Goal: Information Seeking & Learning: Learn about a topic

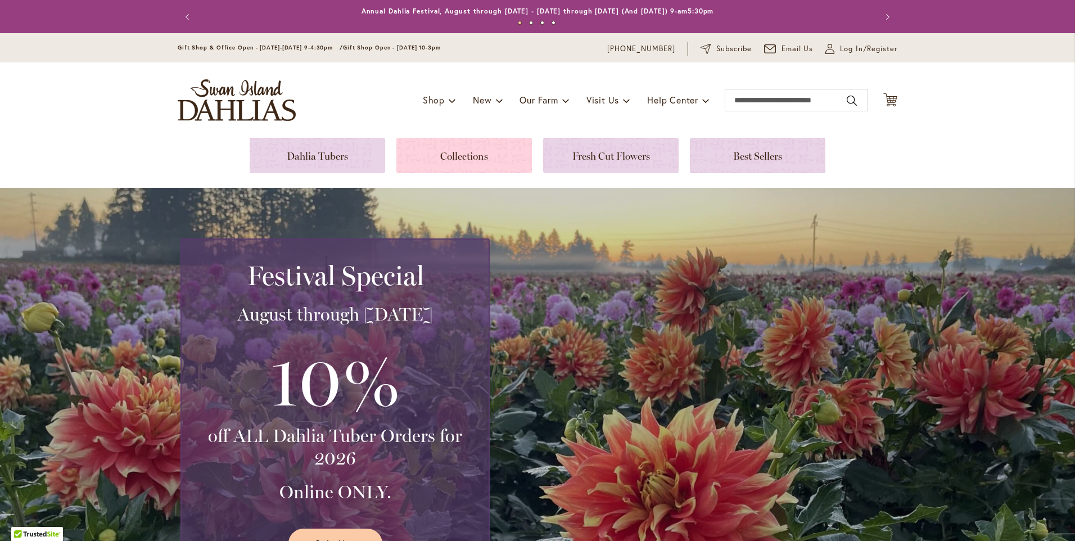
click at [461, 159] on link at bounding box center [465, 155] width 136 height 35
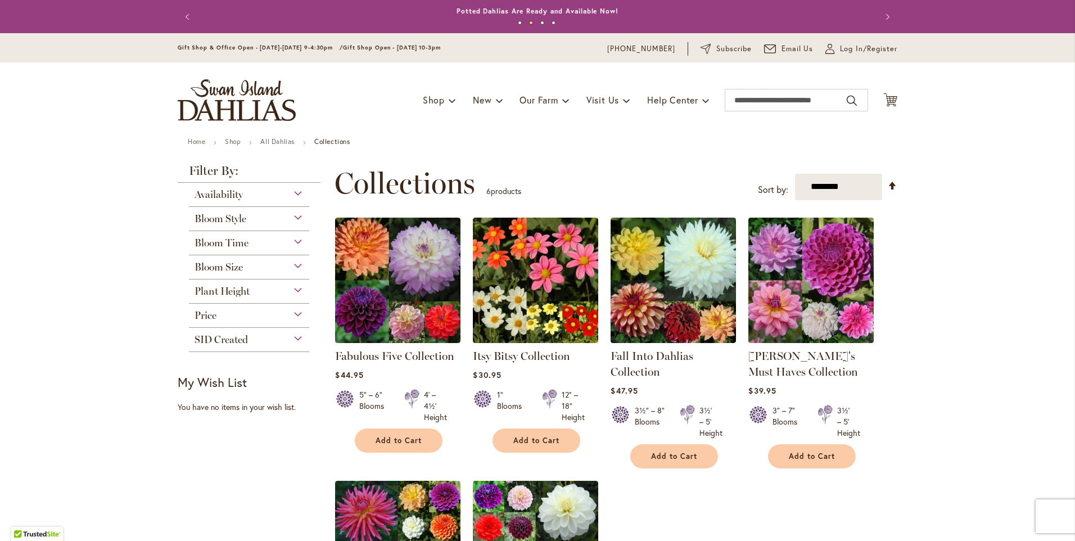
click at [296, 266] on div "Bloom Size" at bounding box center [249, 264] width 120 height 18
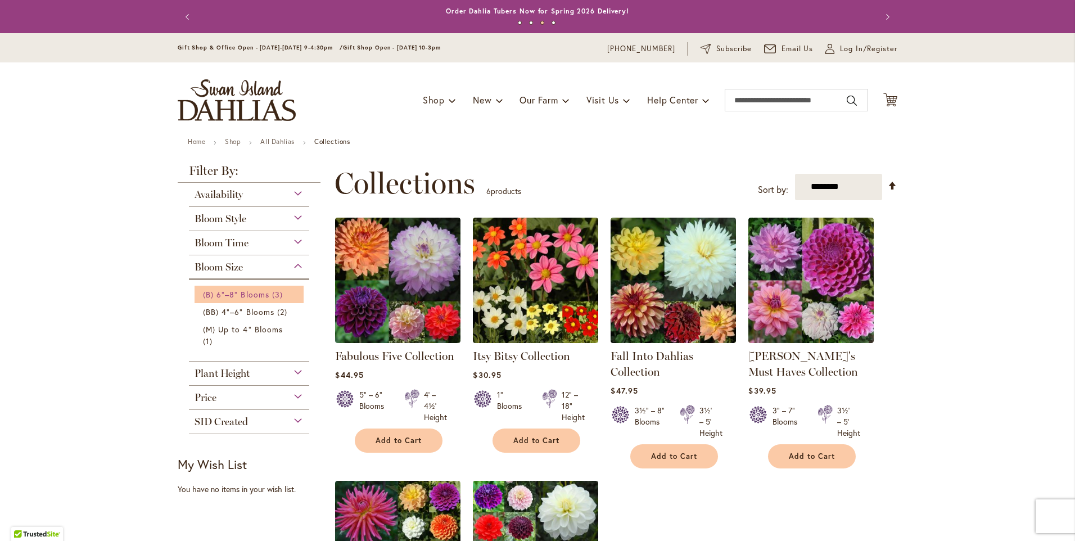
click at [245, 291] on span "(B) 6"–8" Blooms" at bounding box center [236, 294] width 66 height 11
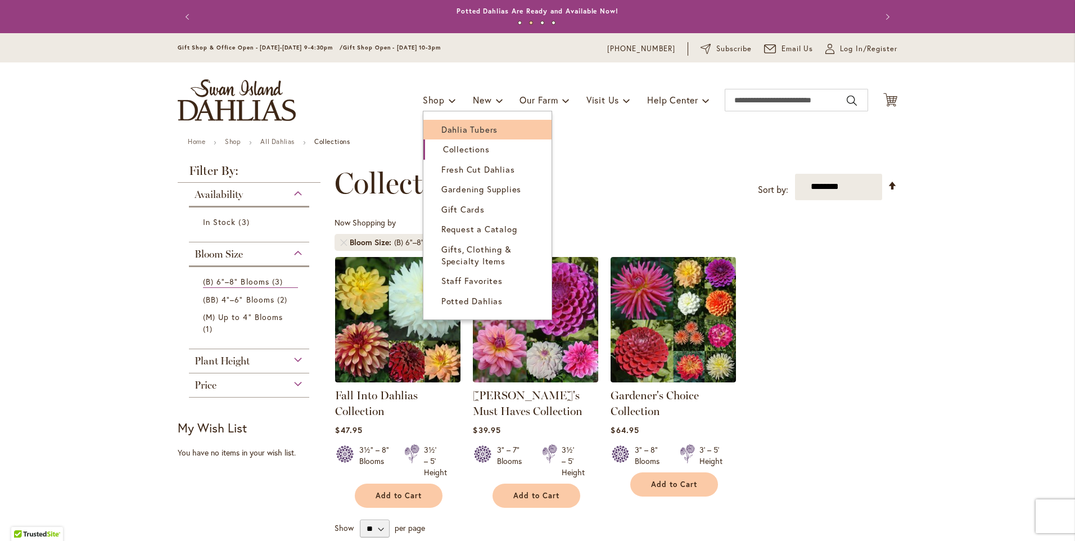
click at [451, 129] on span "Dahlia Tubers" at bounding box center [470, 129] width 56 height 11
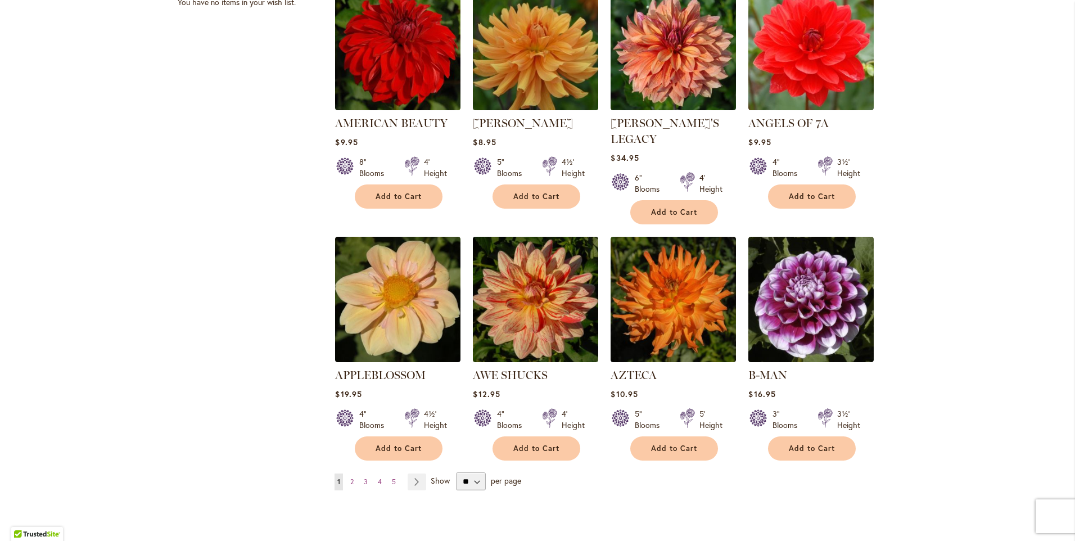
scroll to position [787, 0]
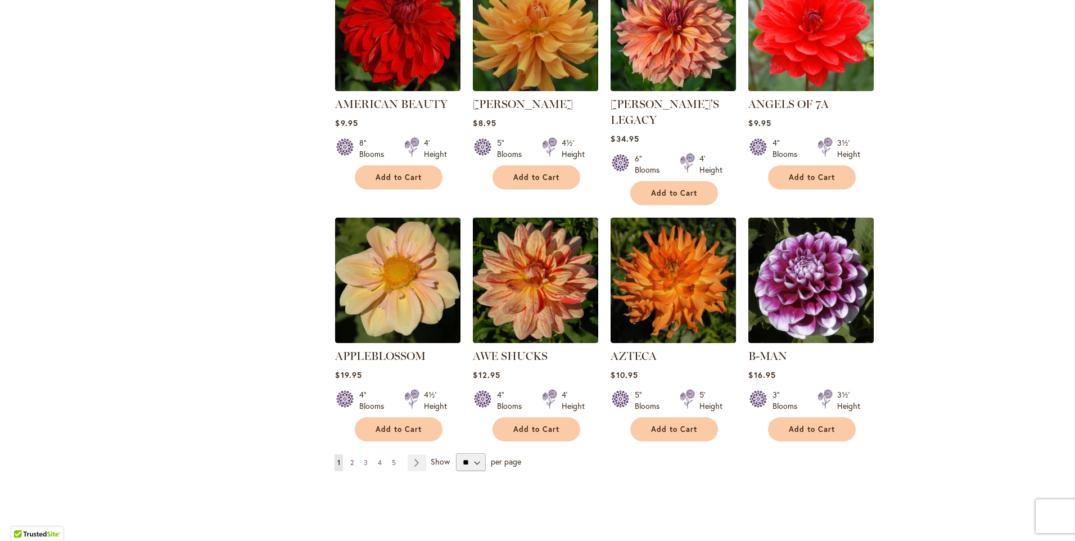
click at [350, 458] on span "2" at bounding box center [351, 462] width 3 height 8
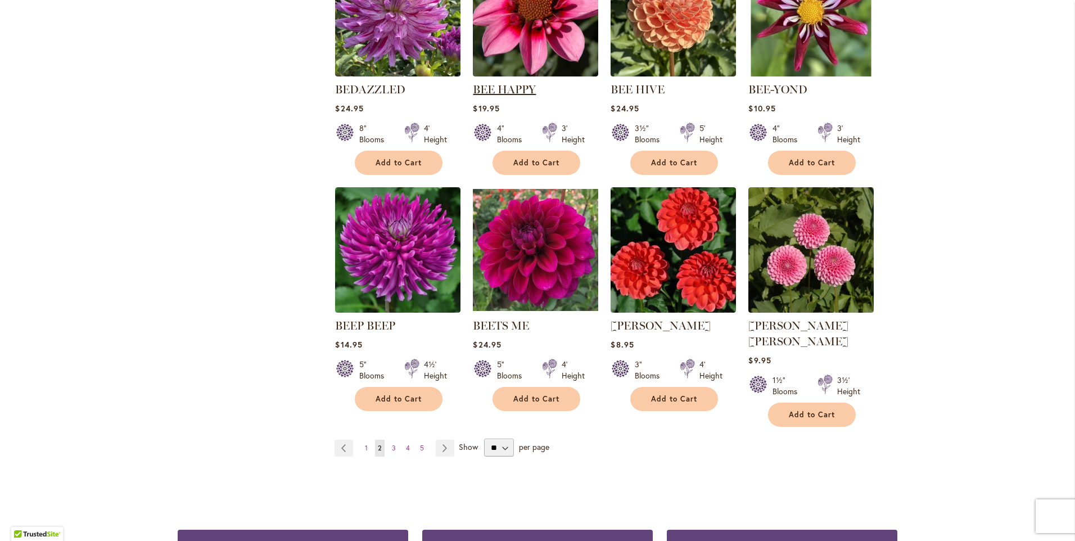
scroll to position [844, 0]
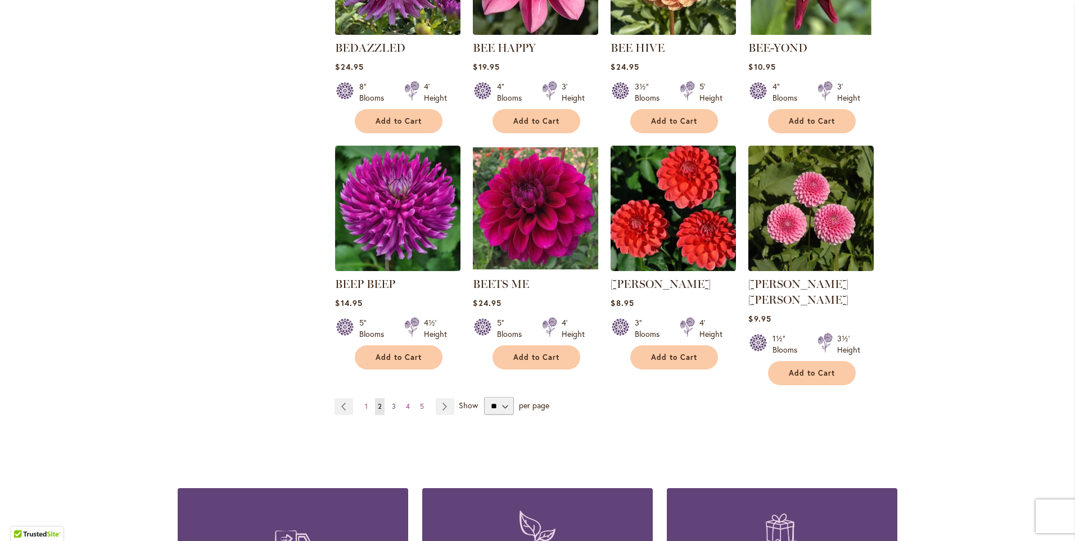
click at [392, 402] on span "3" at bounding box center [394, 406] width 4 height 8
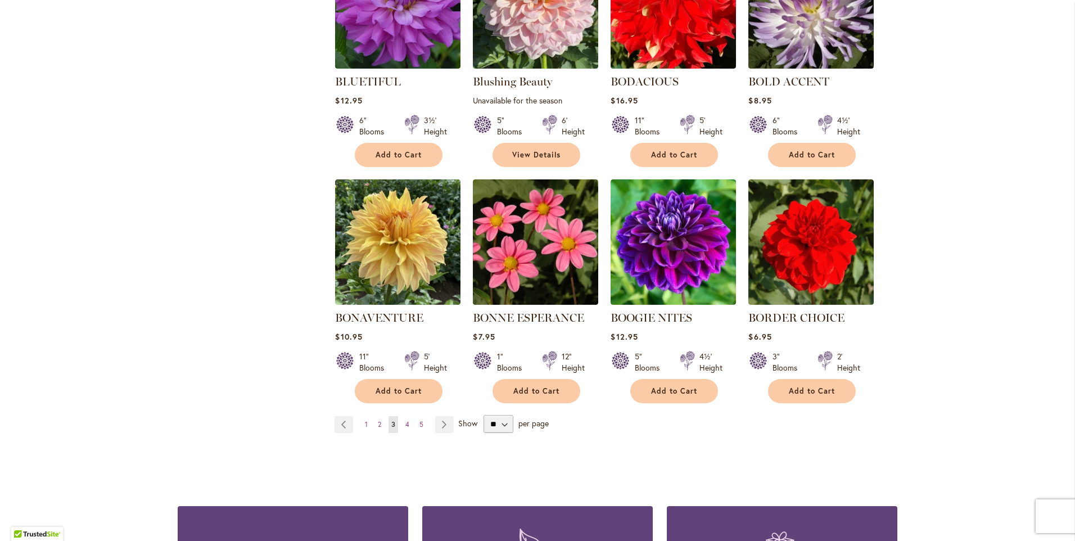
scroll to position [844, 0]
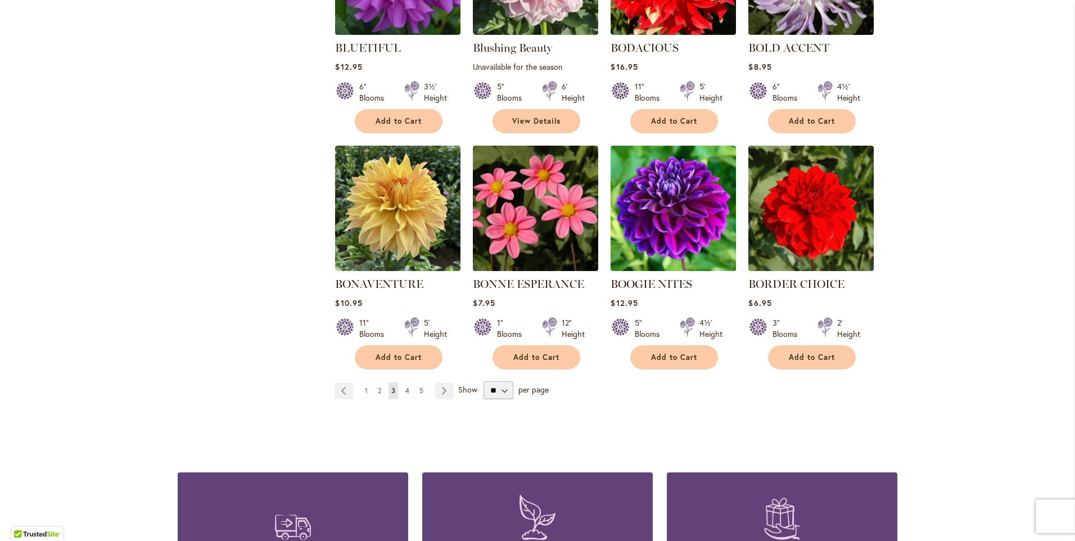
click at [406, 390] on span "4" at bounding box center [408, 390] width 4 height 8
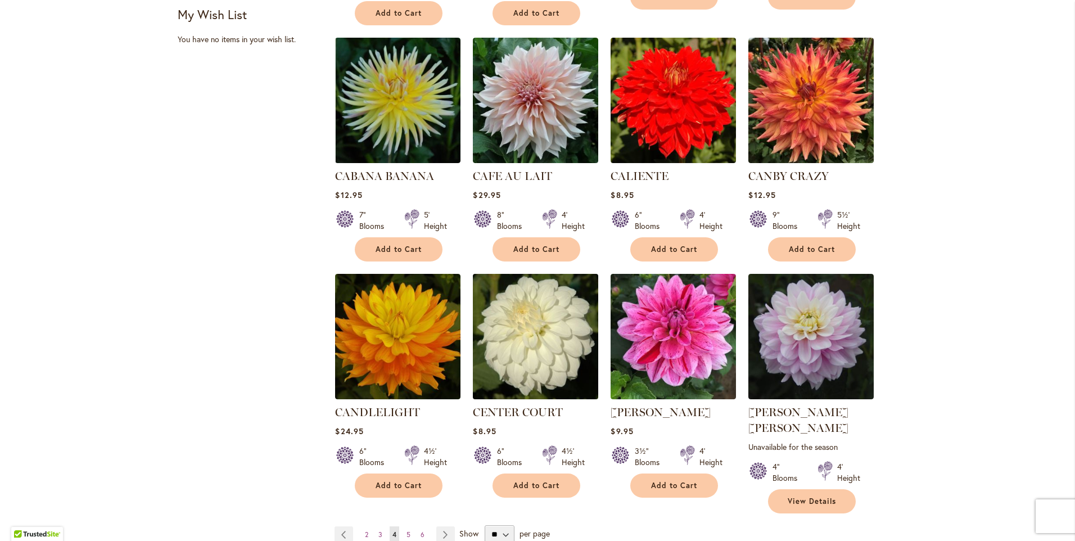
scroll to position [844, 0]
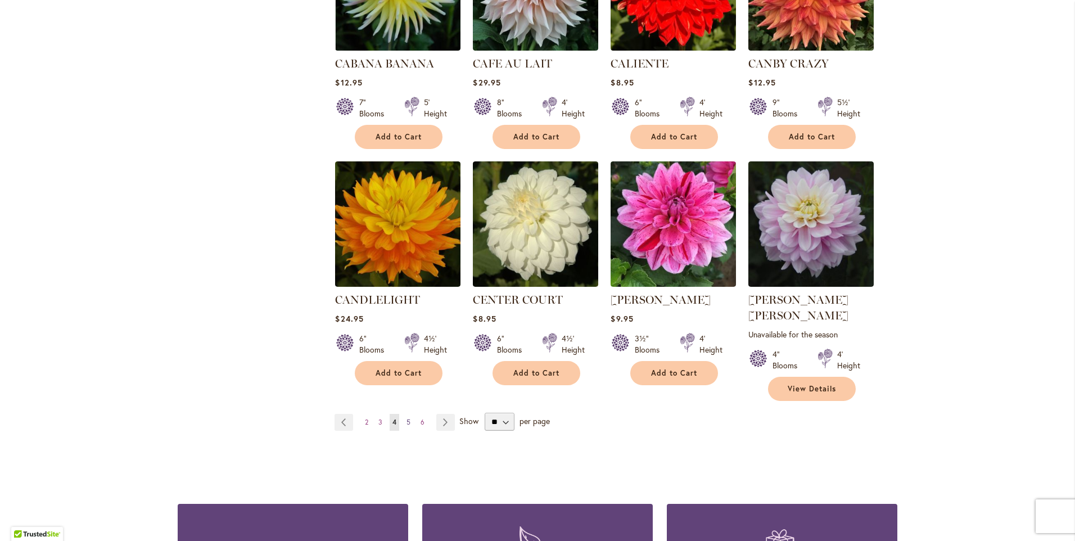
click at [407, 418] on span "5" at bounding box center [409, 422] width 4 height 8
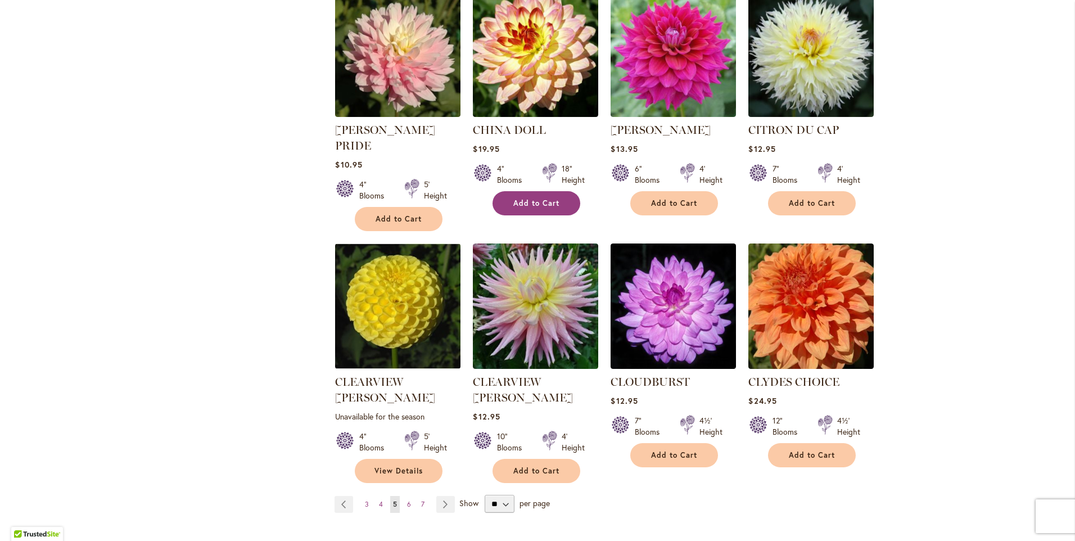
scroll to position [787, 0]
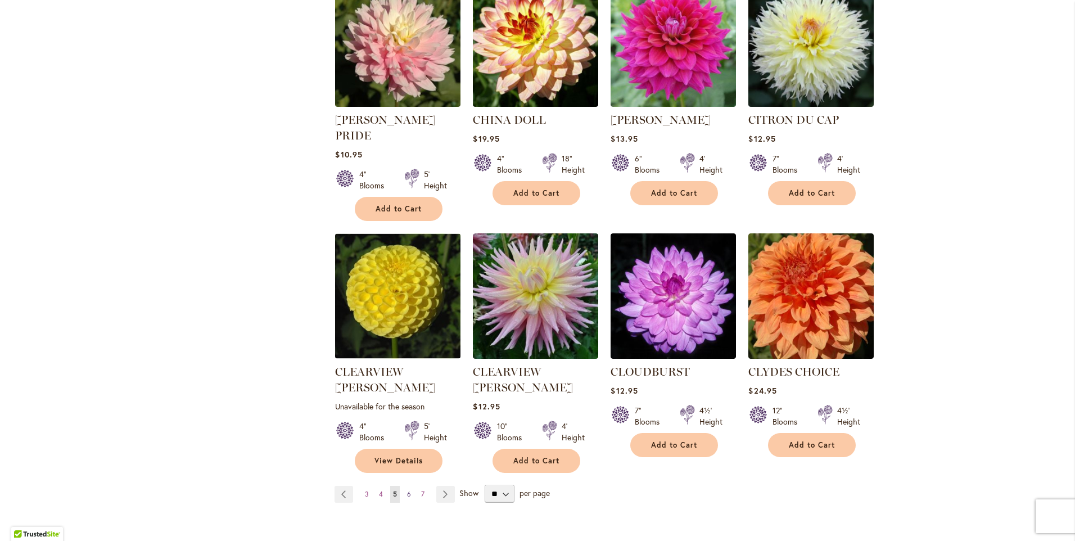
click at [407, 490] on span "6" at bounding box center [409, 494] width 4 height 8
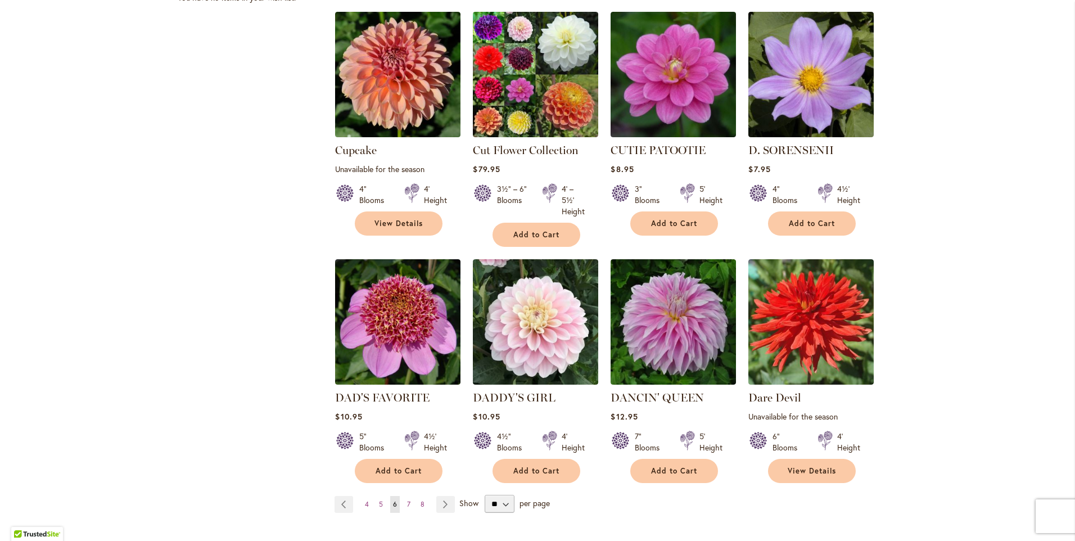
scroll to position [787, 0]
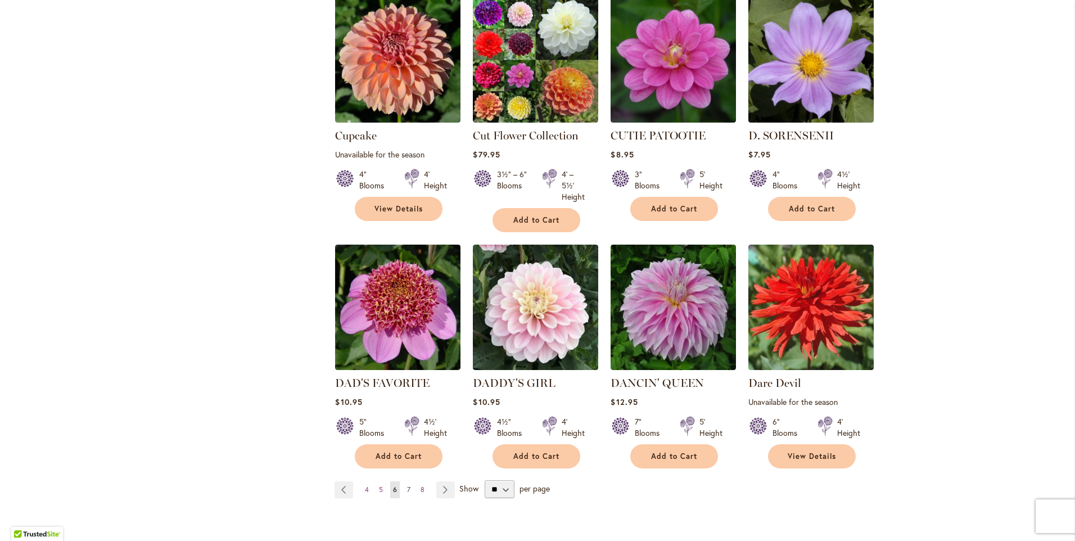
click at [407, 485] on span "7" at bounding box center [408, 489] width 3 height 8
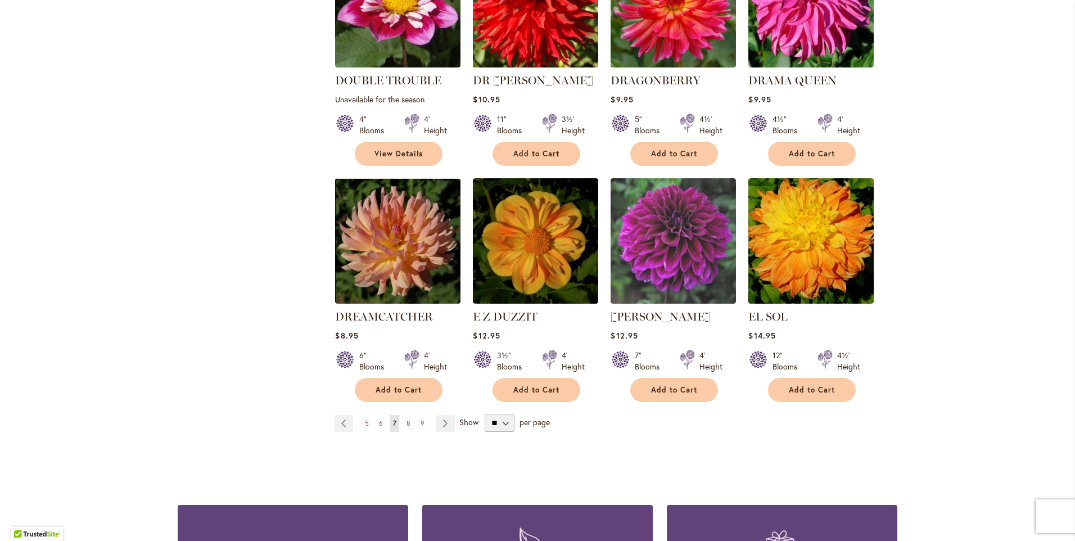
scroll to position [844, 0]
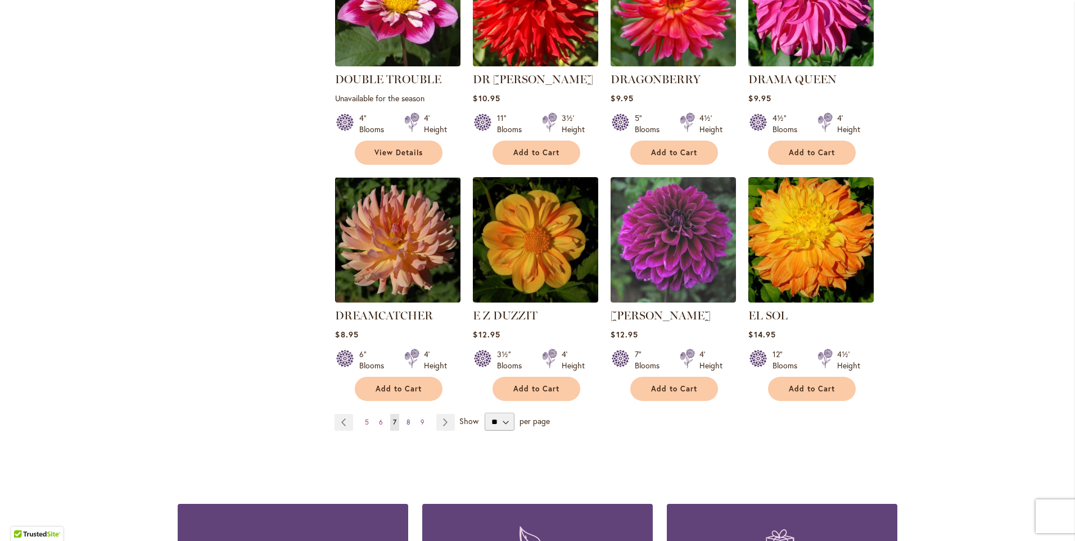
click at [407, 418] on span "8" at bounding box center [409, 422] width 4 height 8
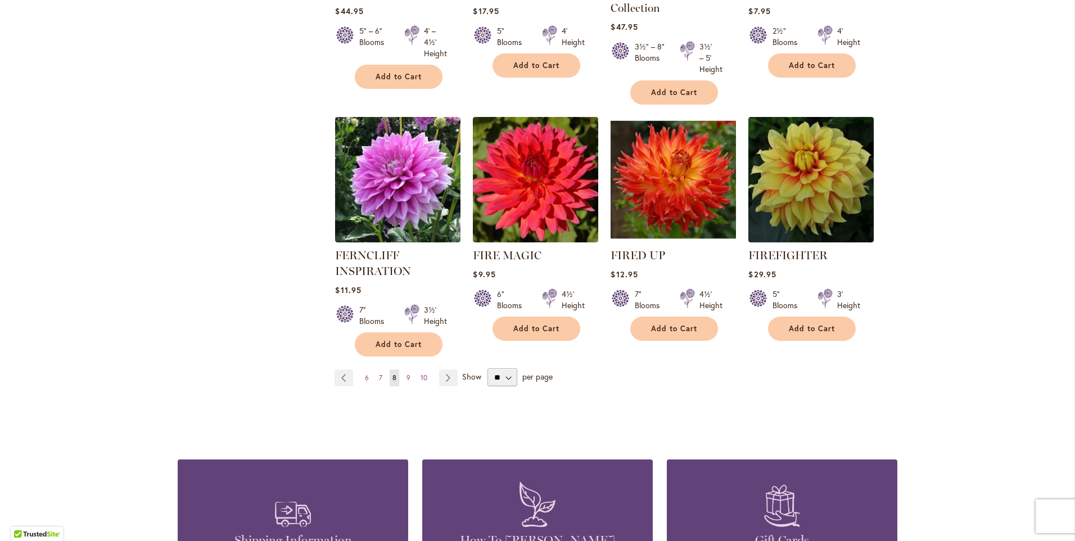
scroll to position [900, 0]
click at [407, 376] on span "9" at bounding box center [409, 377] width 4 height 8
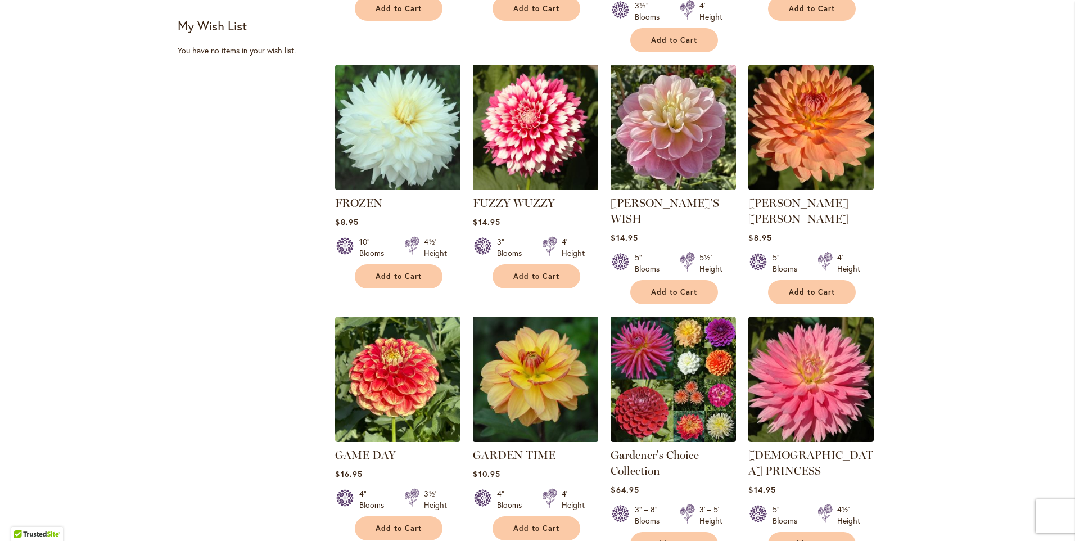
scroll to position [787, 0]
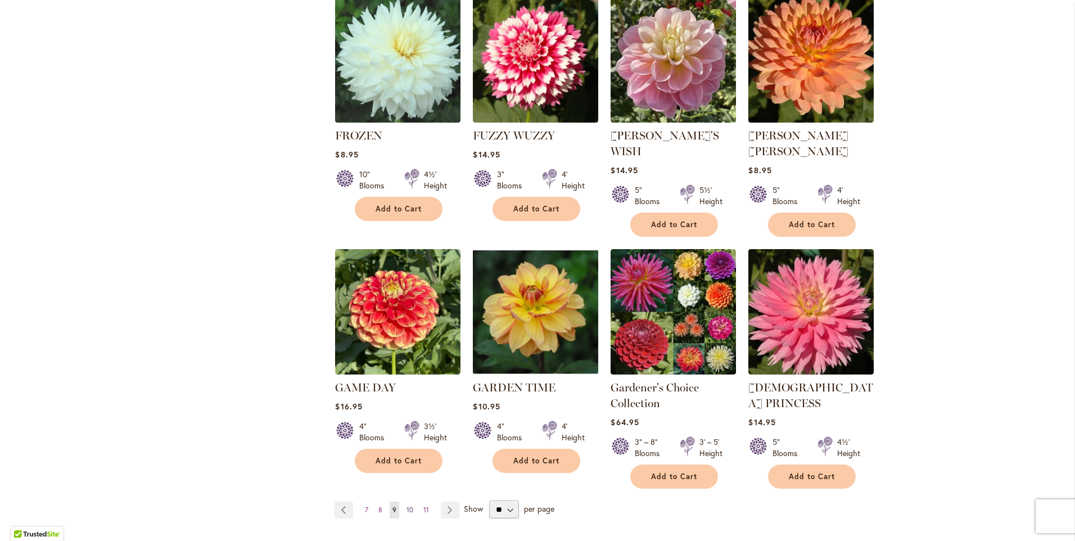
click at [407, 506] on span "10" at bounding box center [410, 510] width 7 height 8
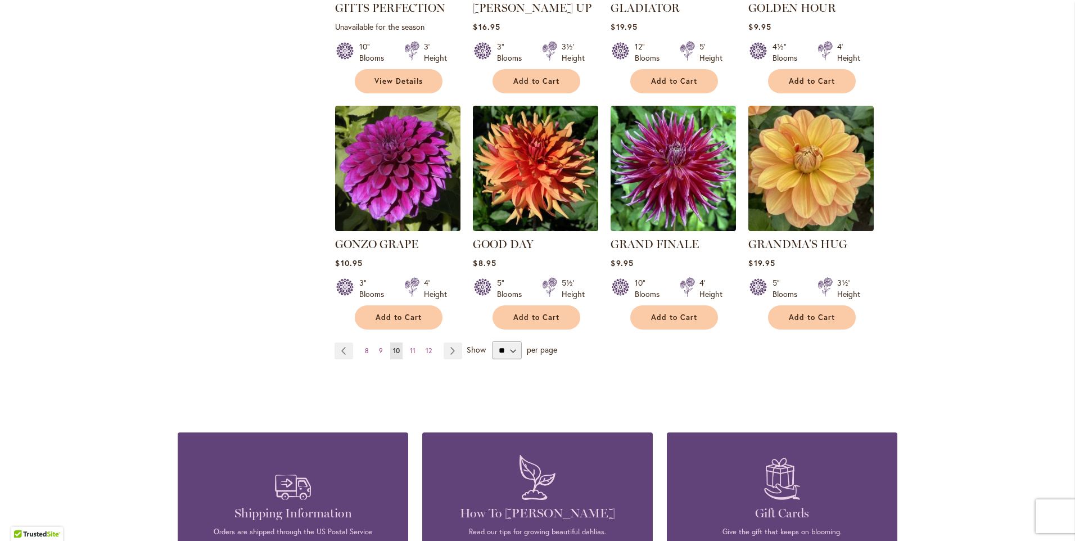
scroll to position [900, 0]
click at [410, 346] on span "11" at bounding box center [413, 350] width 6 height 8
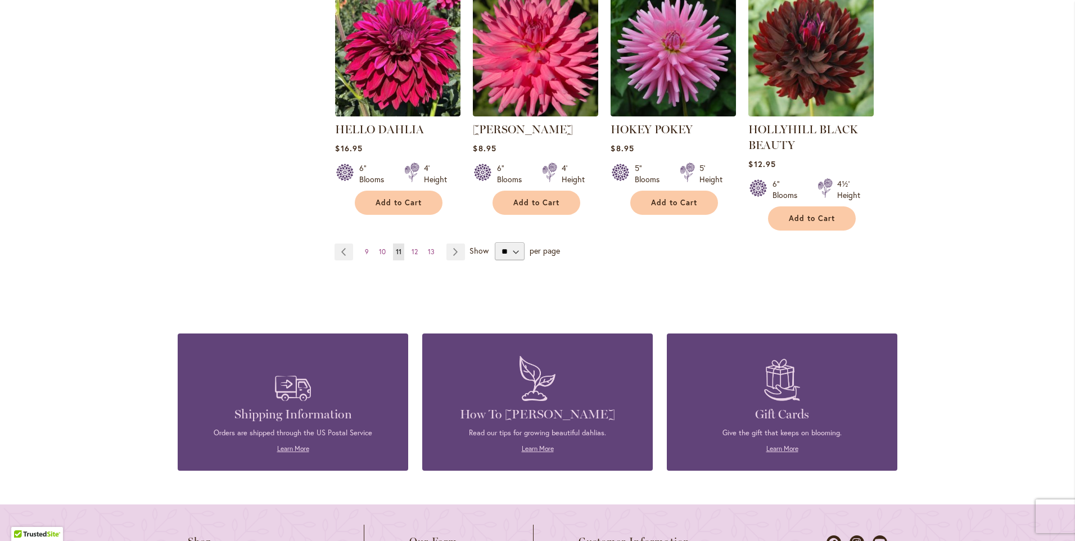
scroll to position [1069, 0]
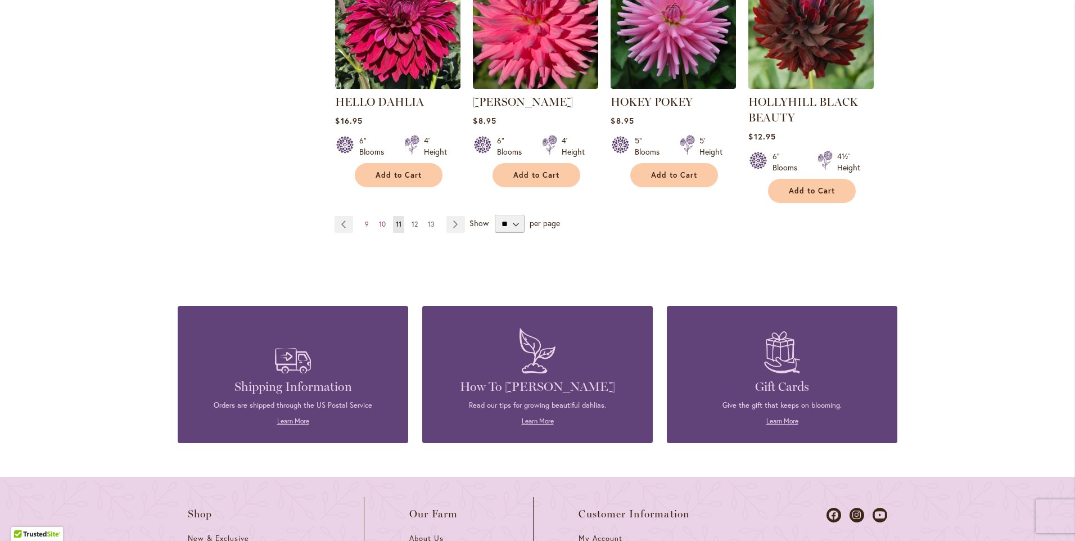
click at [412, 224] on span "12" at bounding box center [415, 224] width 6 height 8
click at [412, 223] on span "12" at bounding box center [415, 224] width 6 height 8
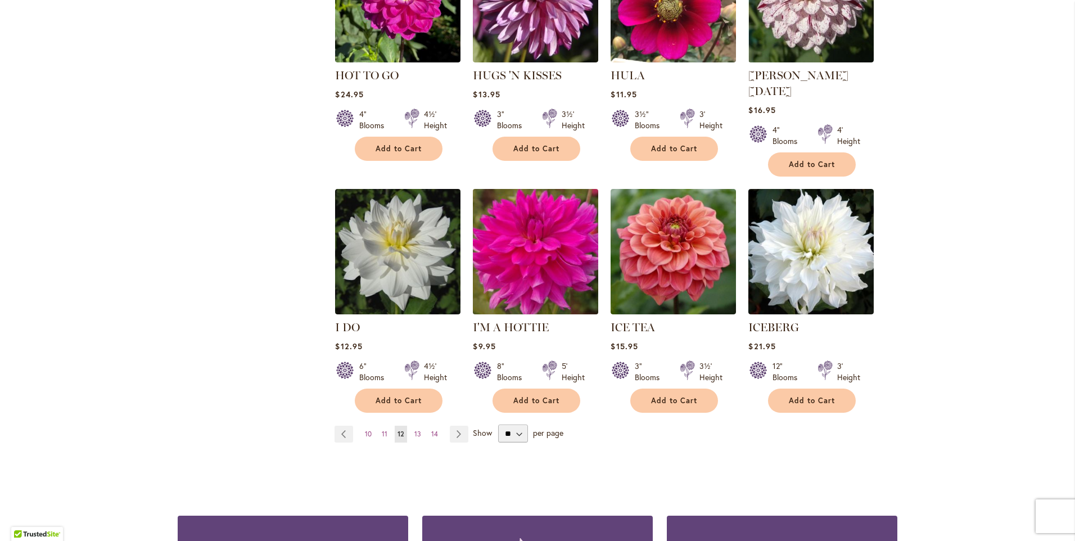
scroll to position [844, 0]
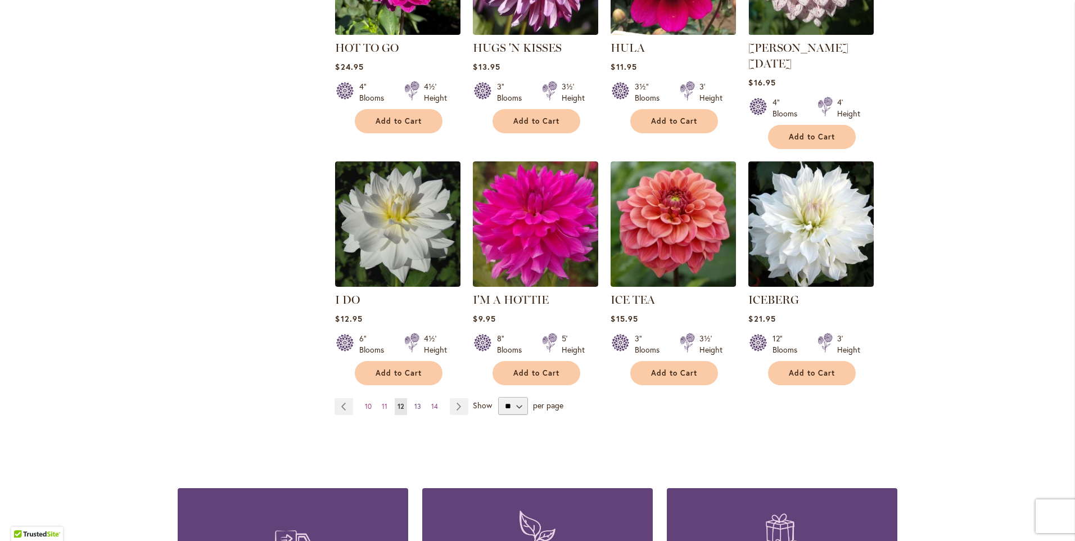
click at [415, 402] on span "13" at bounding box center [418, 406] width 7 height 8
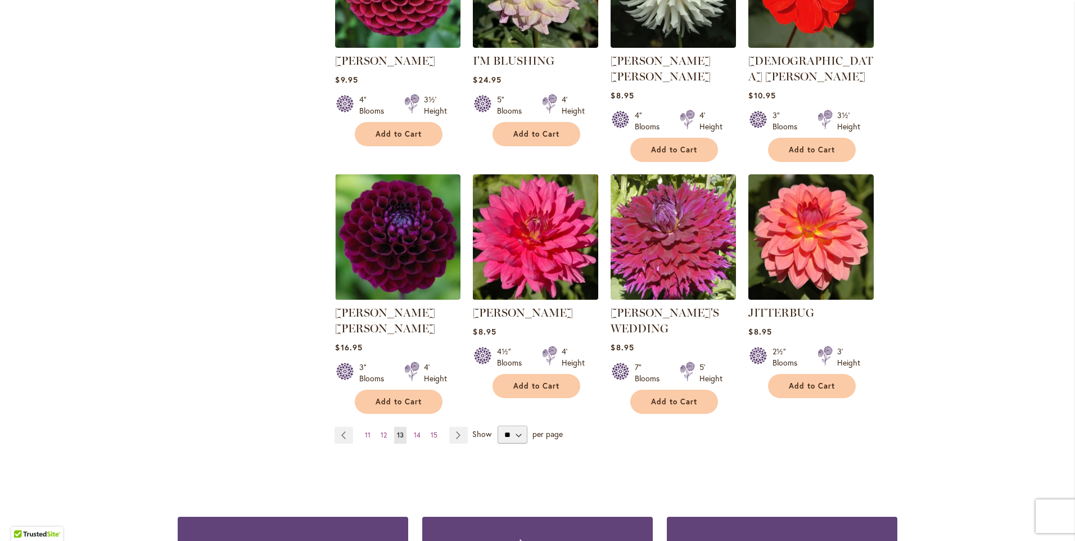
scroll to position [844, 0]
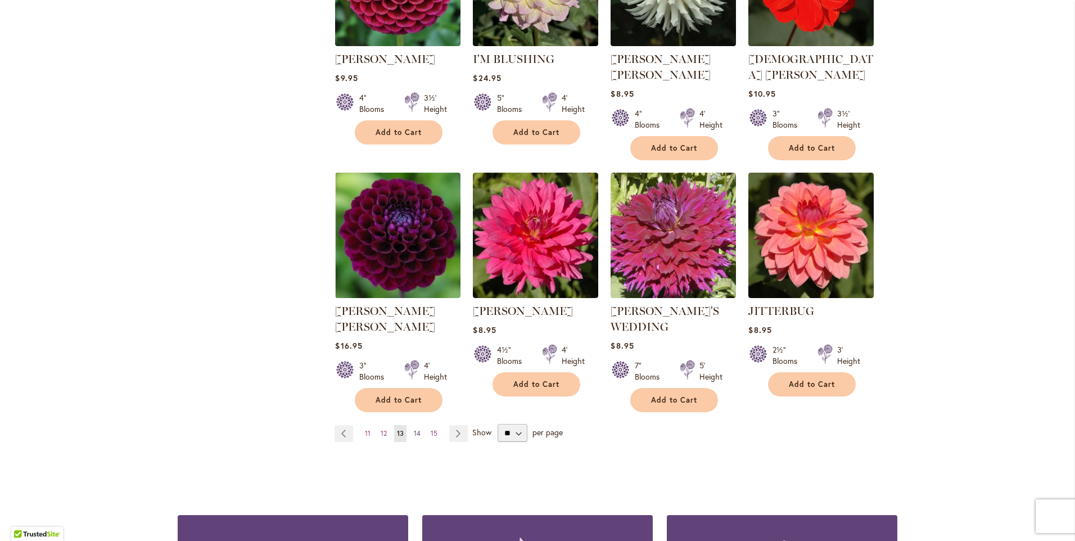
click at [414, 429] on span "14" at bounding box center [417, 433] width 7 height 8
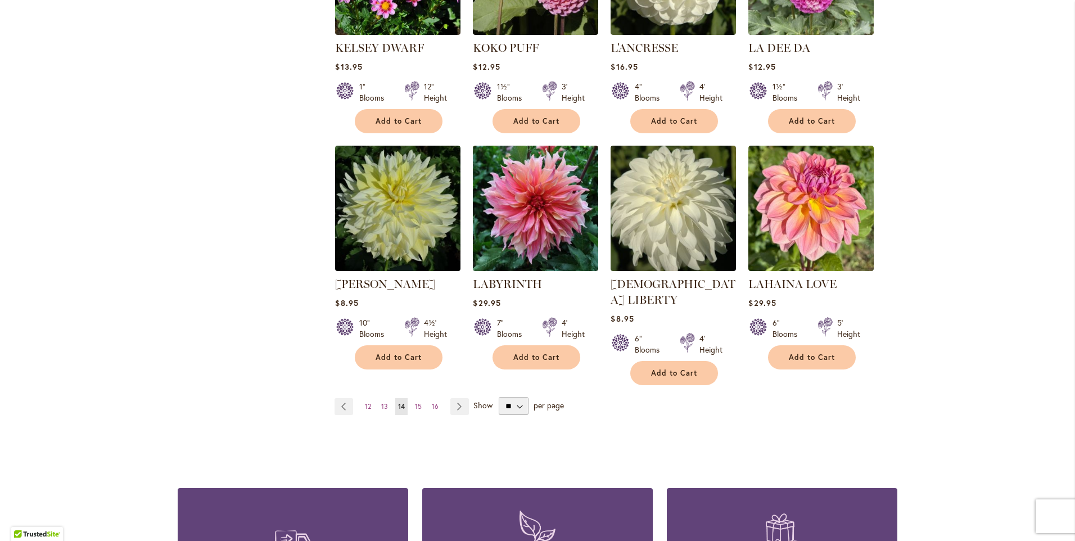
scroll to position [956, 0]
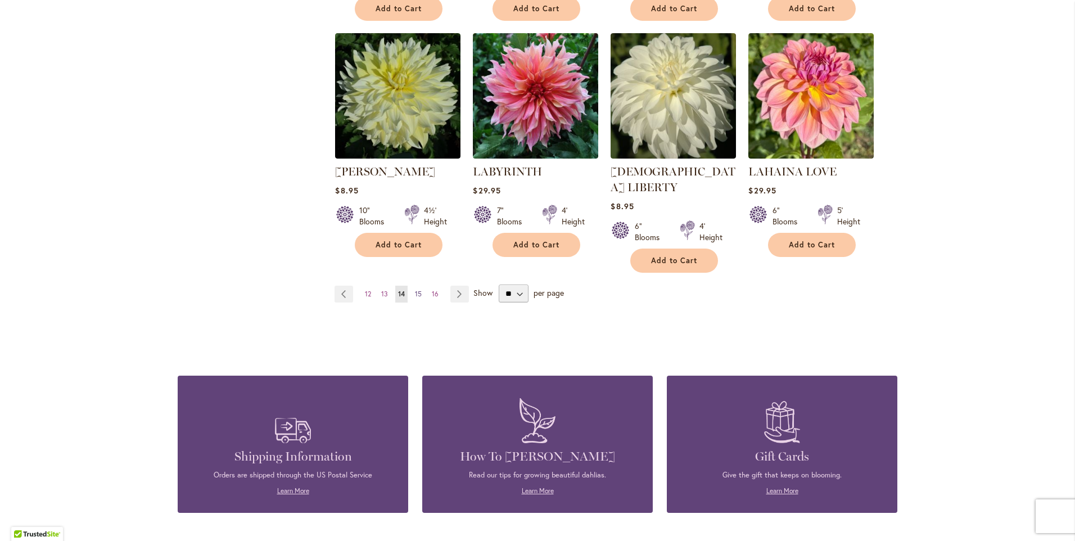
click at [415, 290] on span "15" at bounding box center [418, 294] width 7 height 8
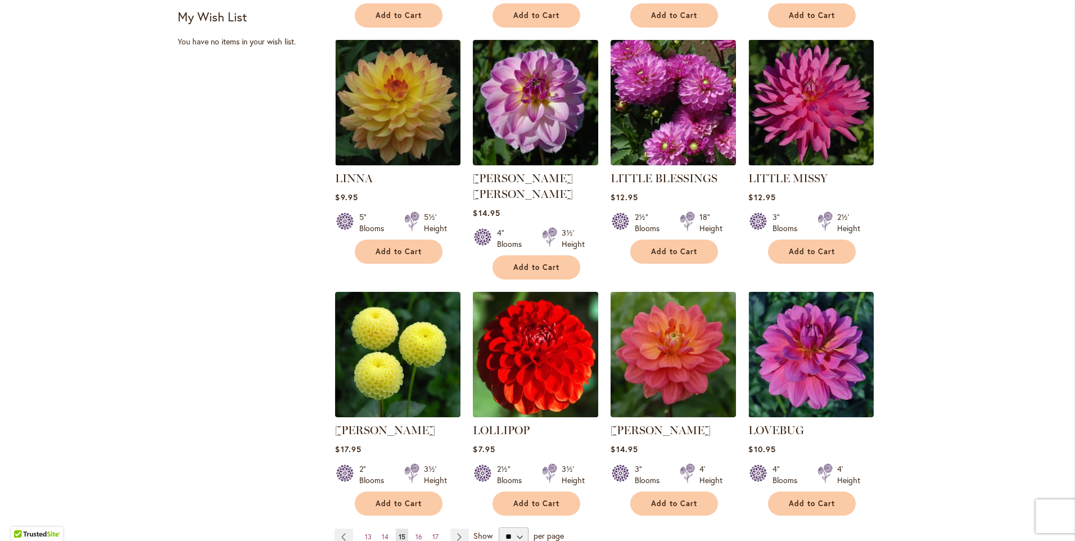
scroll to position [787, 0]
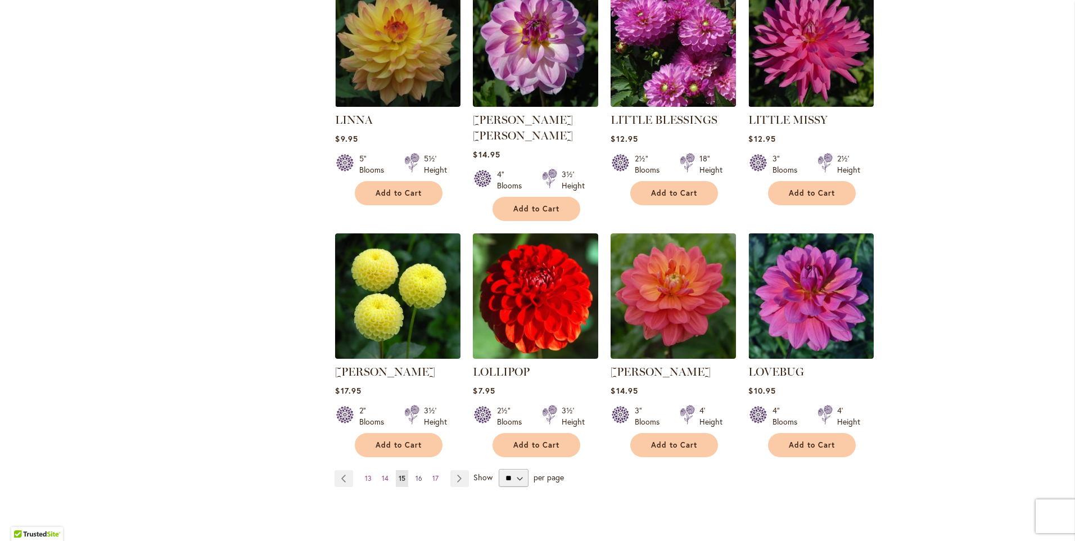
click at [416, 474] on span "16" at bounding box center [419, 478] width 7 height 8
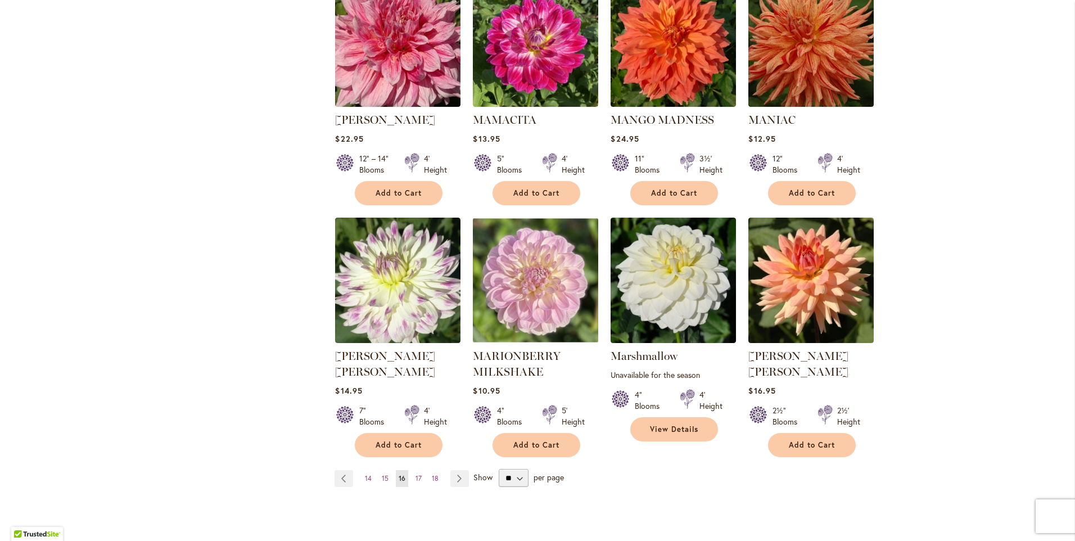
scroll to position [844, 0]
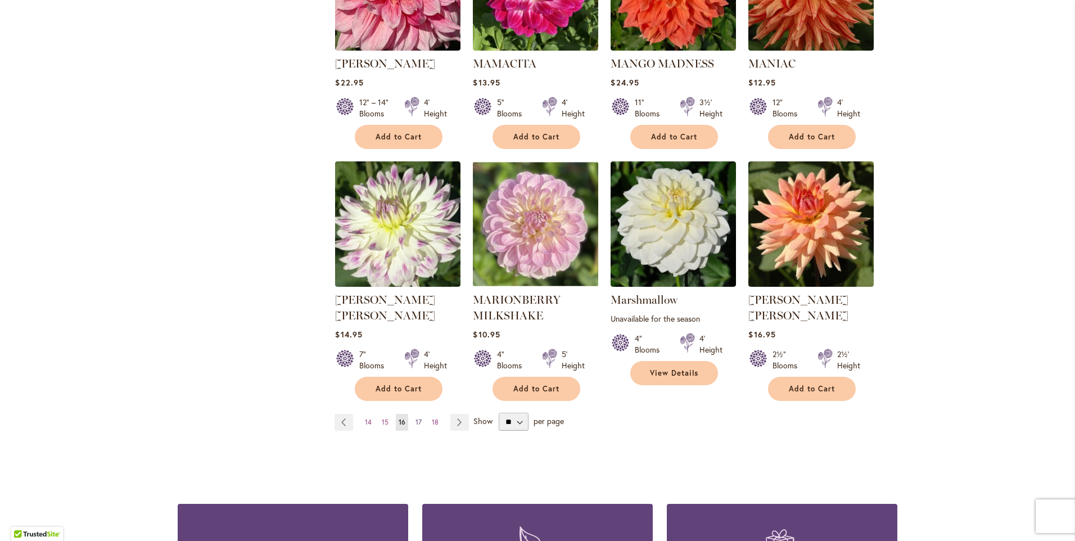
click at [416, 418] on span "17" at bounding box center [419, 422] width 6 height 8
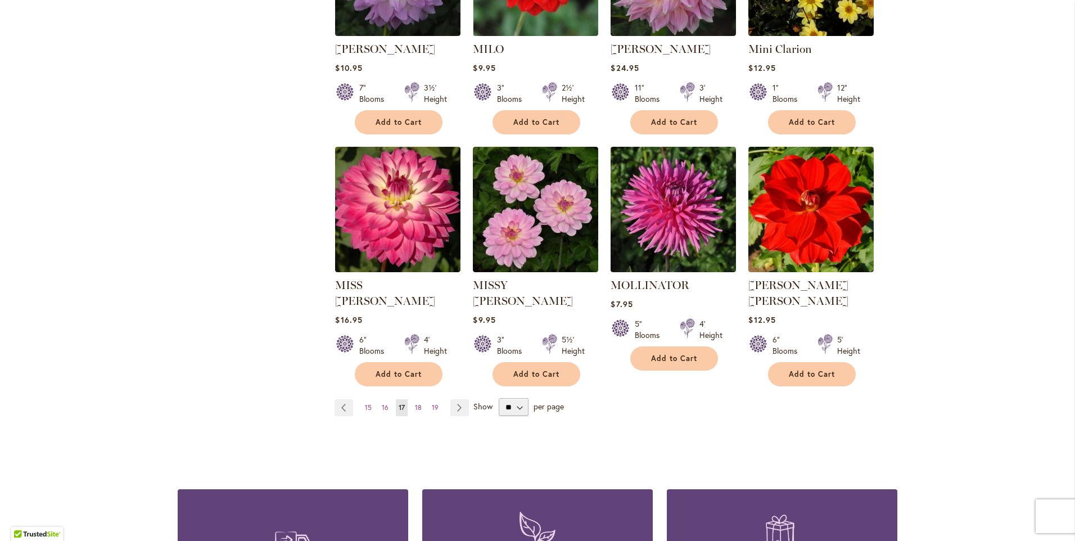
scroll to position [844, 0]
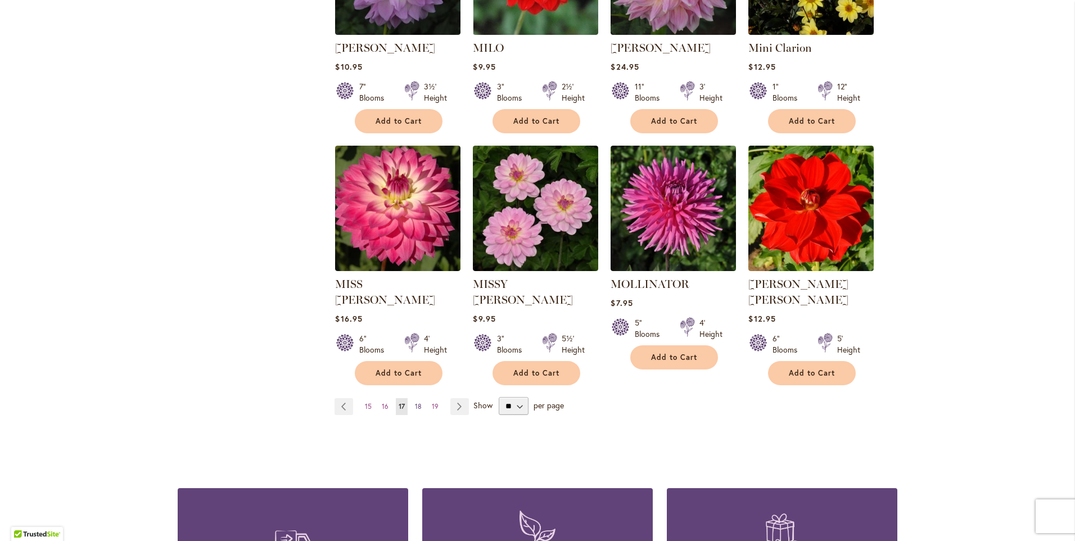
click at [415, 402] on span "18" at bounding box center [418, 406] width 7 height 8
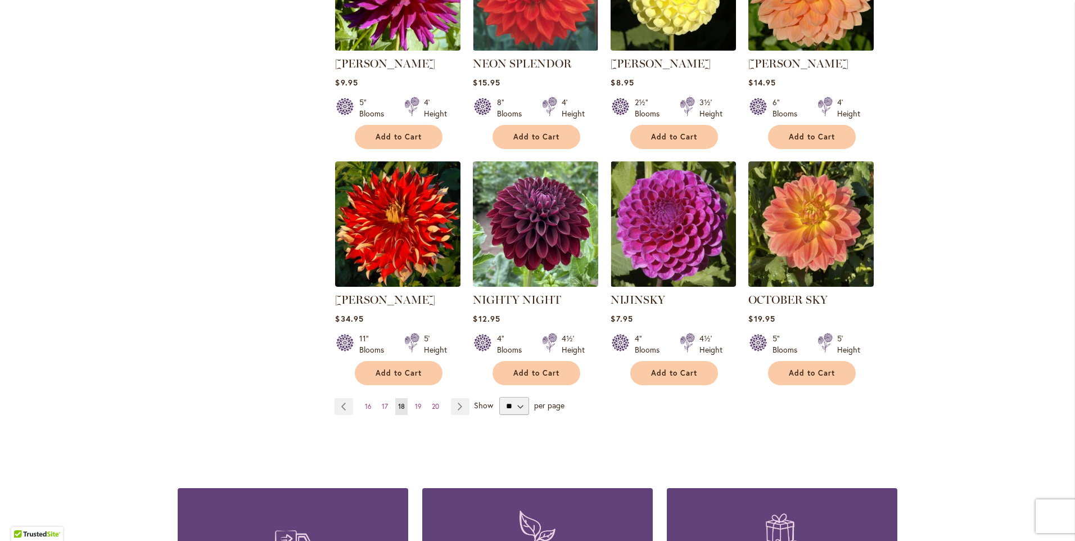
scroll to position [900, 0]
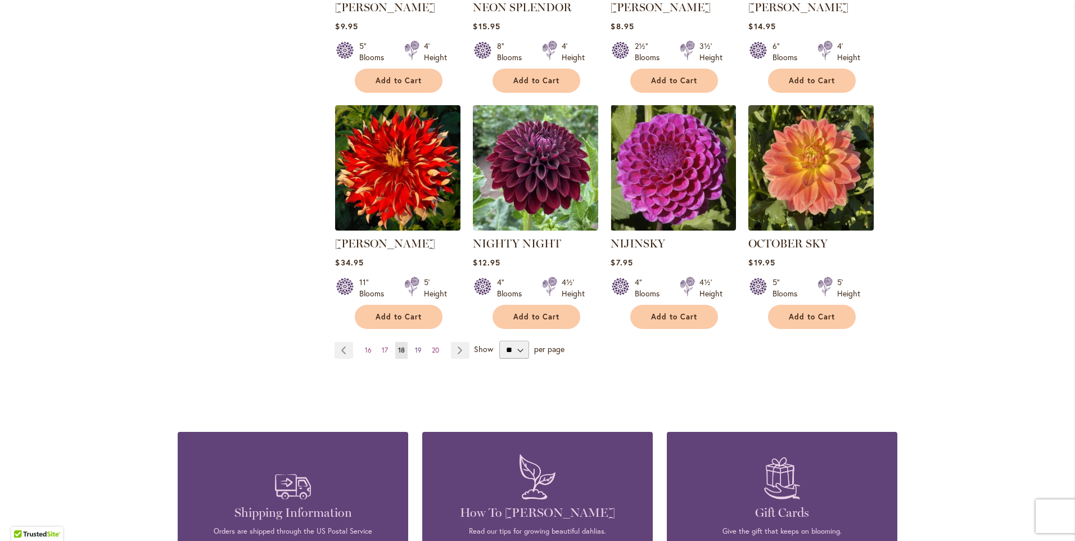
click at [415, 346] on span "19" at bounding box center [418, 350] width 7 height 8
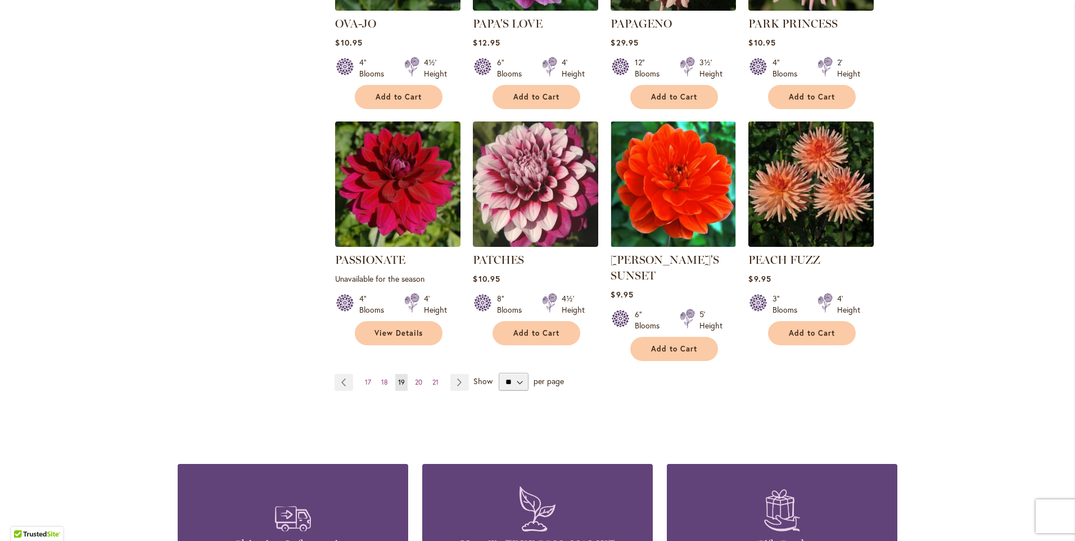
scroll to position [900, 0]
